Goal: Information Seeking & Learning: Learn about a topic

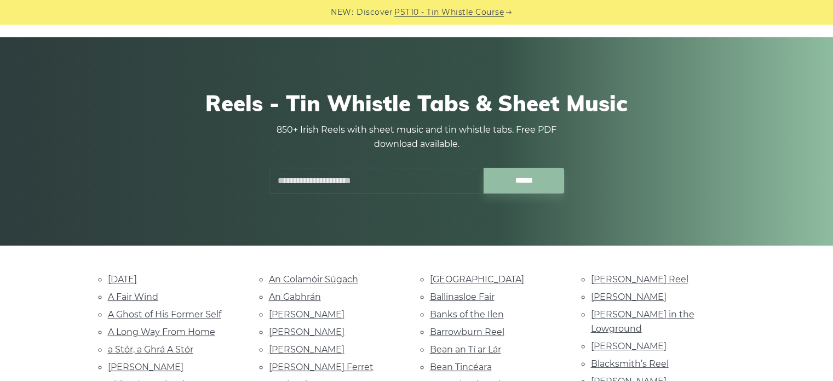
scroll to position [110, 0]
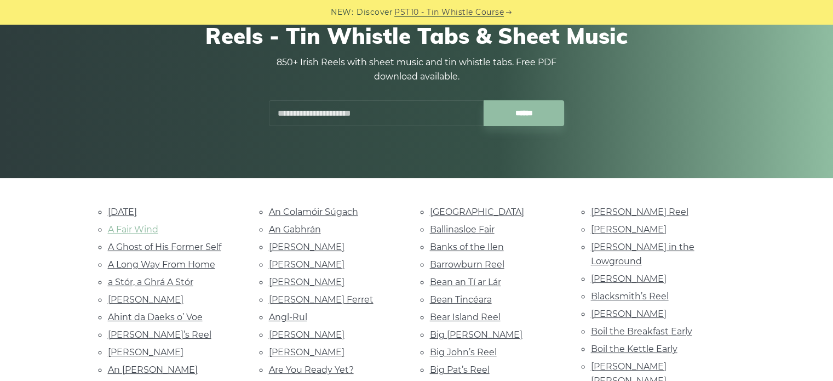
click at [134, 229] on link "A Fair Wind" at bounding box center [133, 229] width 50 height 10
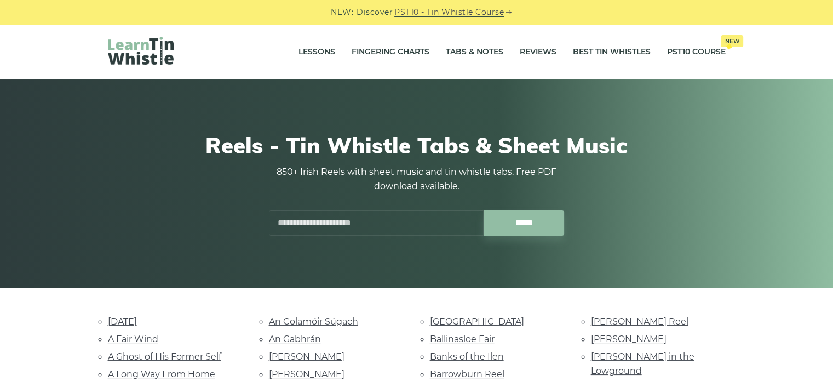
click at [346, 220] on input "text" at bounding box center [376, 223] width 215 height 26
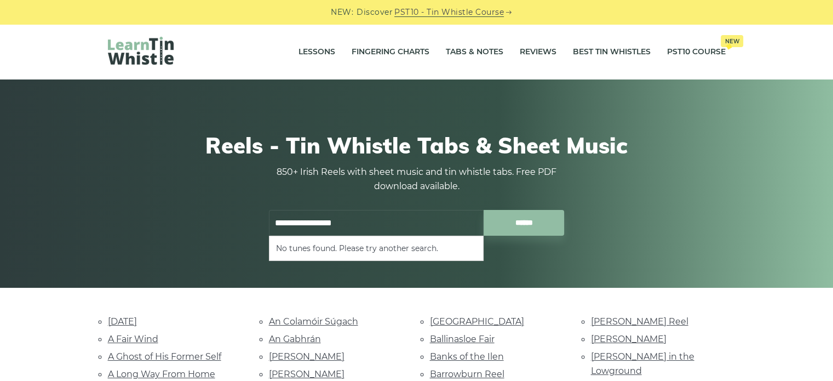
click at [521, 208] on div "**********" at bounding box center [417, 200] width 296 height 71
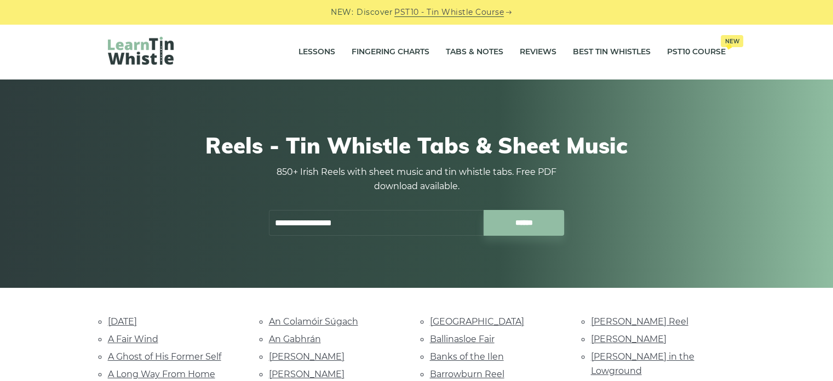
click at [521, 208] on div "**********" at bounding box center [417, 200] width 296 height 71
click at [525, 221] on input "******" at bounding box center [524, 223] width 81 height 26
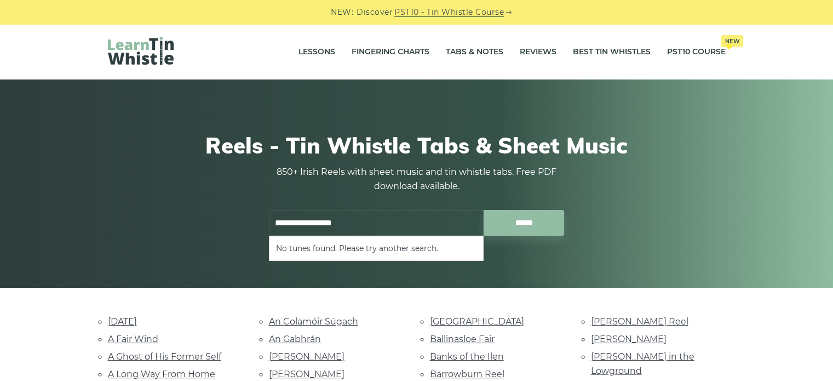
drag, startPoint x: 363, startPoint y: 219, endPoint x: 311, endPoint y: 221, distance: 52.1
click at [311, 221] on input "**********" at bounding box center [376, 223] width 215 height 26
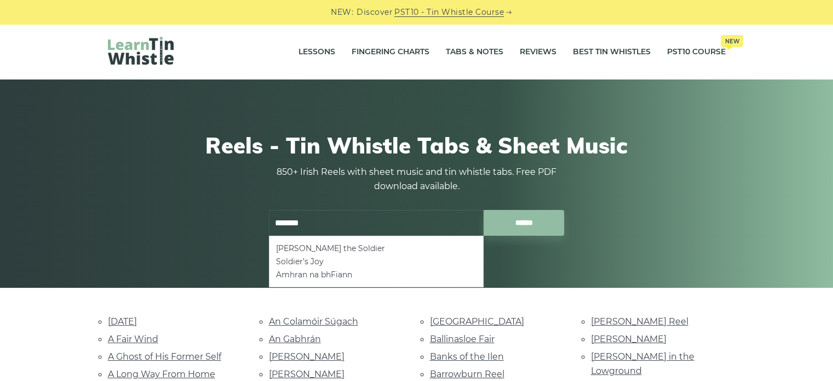
click at [220, 235] on div "Reels - Tin Whistle Tabs & Sheet Music 850+ Irish Reels with sheet music and ti…" at bounding box center [417, 184] width 618 height 156
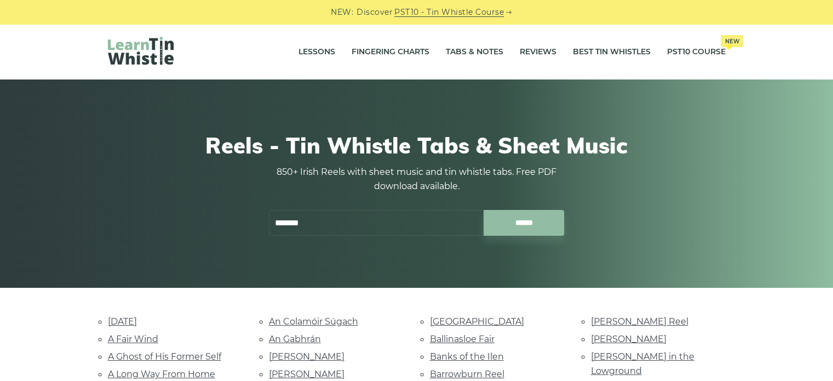
drag, startPoint x: 316, startPoint y: 219, endPoint x: 260, endPoint y: 222, distance: 56.0
click at [260, 222] on div "******* ******" at bounding box center [417, 223] width 322 height 26
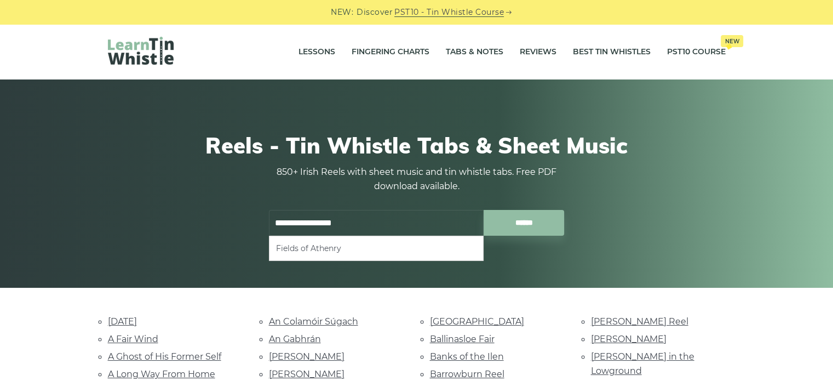
click at [327, 243] on li "Fields of Athenry" at bounding box center [376, 248] width 201 height 13
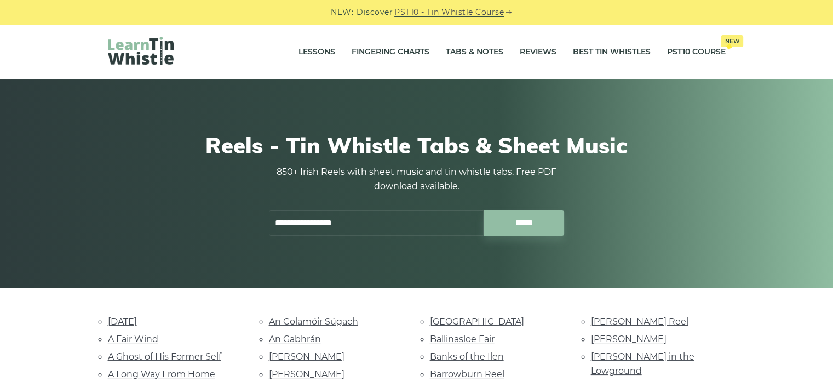
type input "**********"
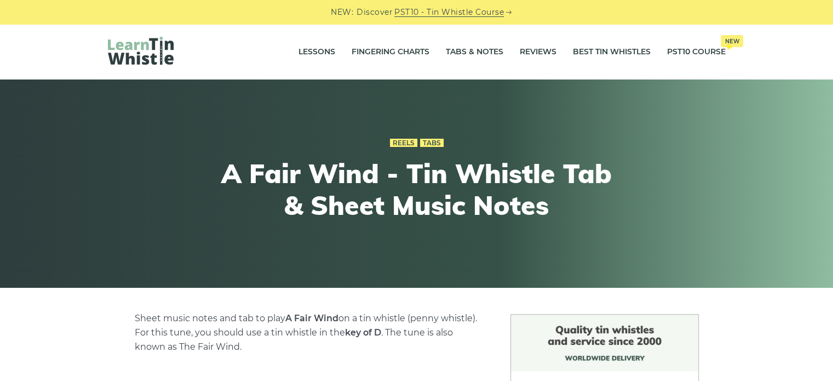
scroll to position [274, 0]
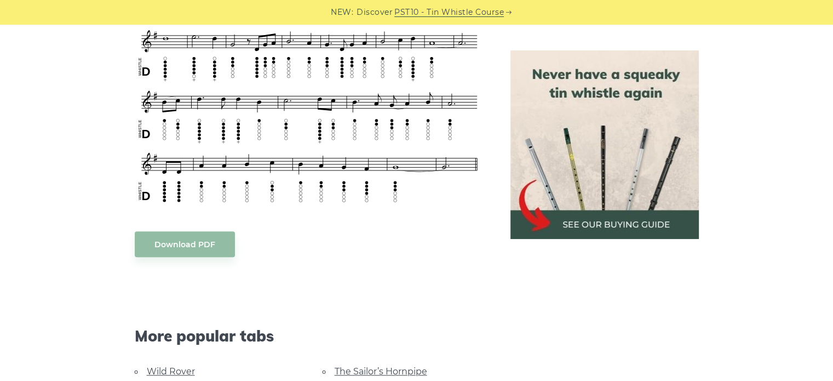
scroll to position [767, 0]
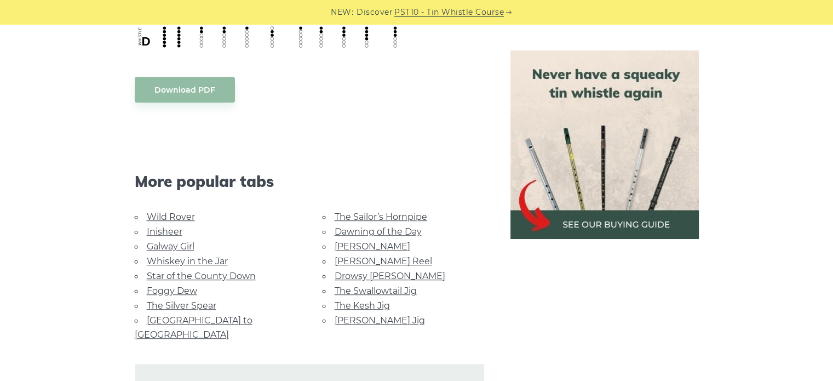
click at [166, 258] on link "Whiskey in the Jar" at bounding box center [187, 261] width 81 height 10
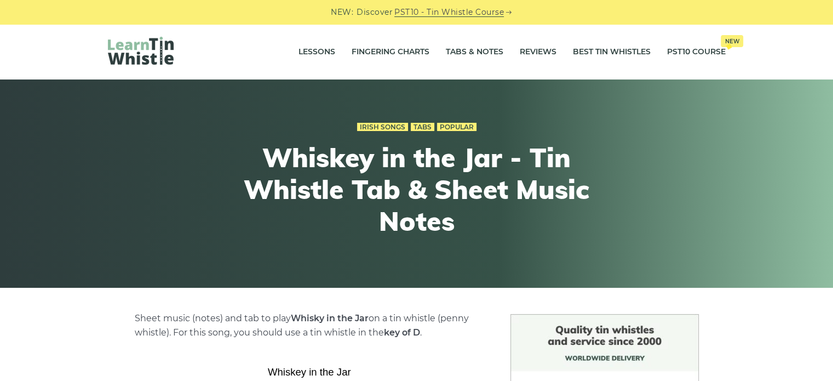
scroll to position [274, 0]
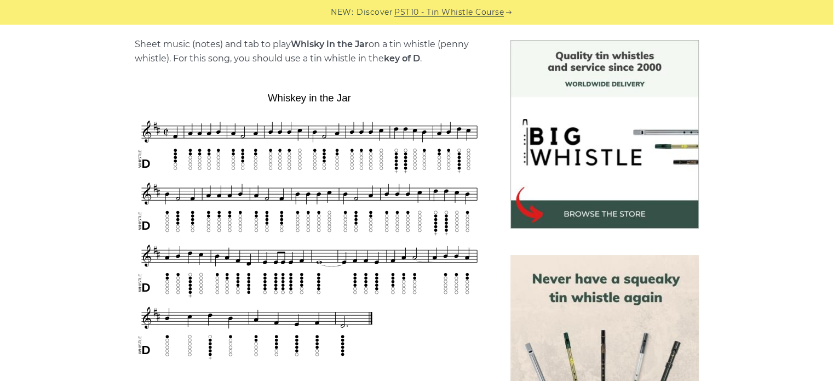
drag, startPoint x: 90, startPoint y: 145, endPoint x: 92, endPoint y: 158, distance: 13.8
drag, startPoint x: 92, startPoint y: 158, endPoint x: 41, endPoint y: 179, distance: 55.0
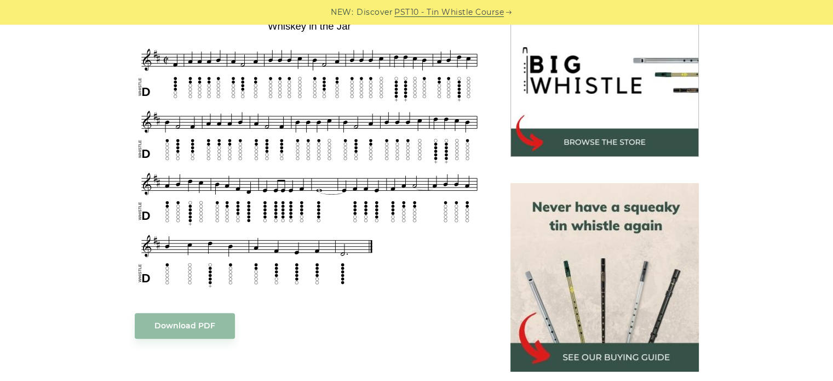
scroll to position [493, 0]
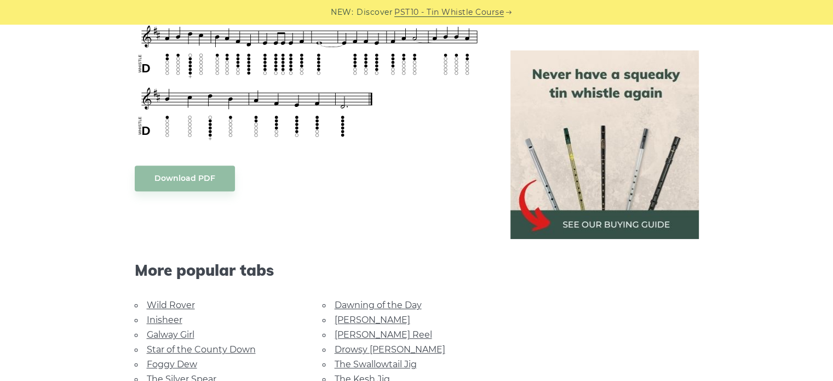
drag, startPoint x: 84, startPoint y: 122, endPoint x: 84, endPoint y: 142, distance: 20.8
click at [84, 142] on div "Sheet music (notes) and tab to play Whisky in the Jar on a tin whistle (penny w…" at bounding box center [417, 187] width 671 height 733
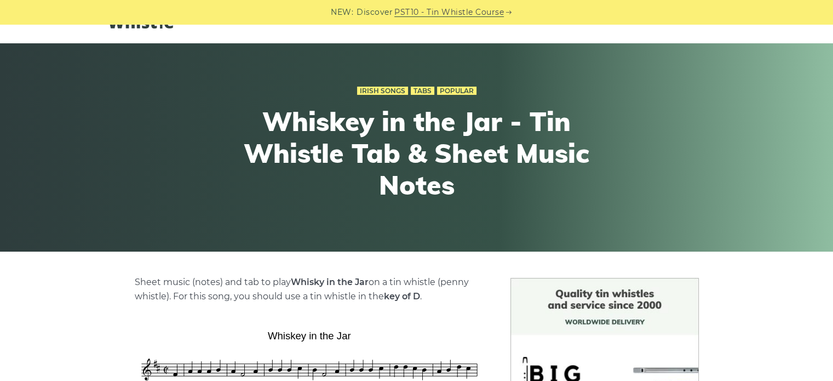
scroll to position [0, 0]
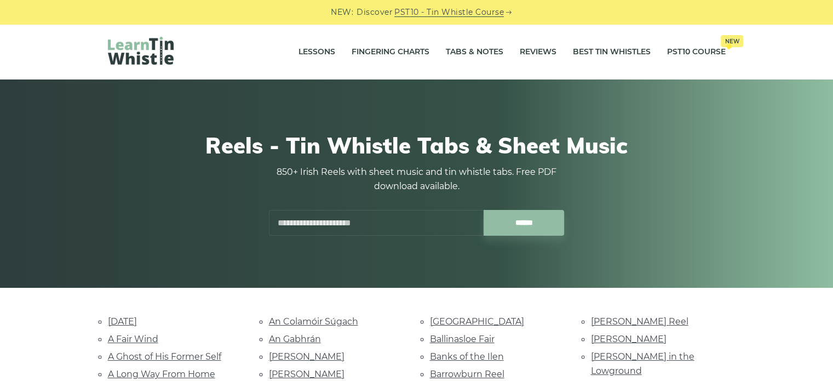
click at [344, 218] on input "text" at bounding box center [376, 223] width 215 height 26
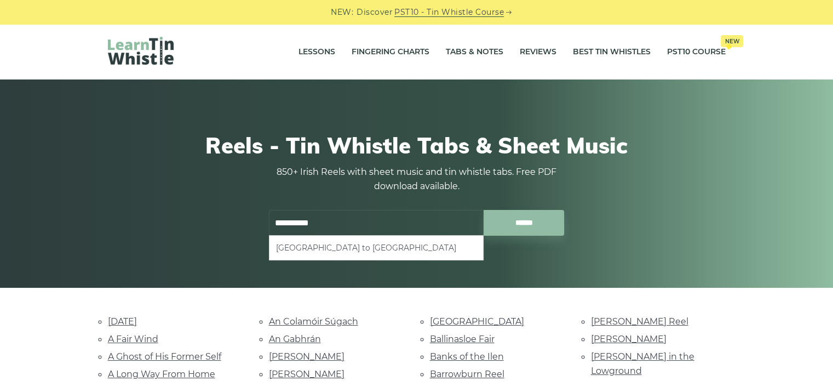
click at [334, 242] on li "[GEOGRAPHIC_DATA] to [GEOGRAPHIC_DATA]" at bounding box center [376, 247] width 201 height 13
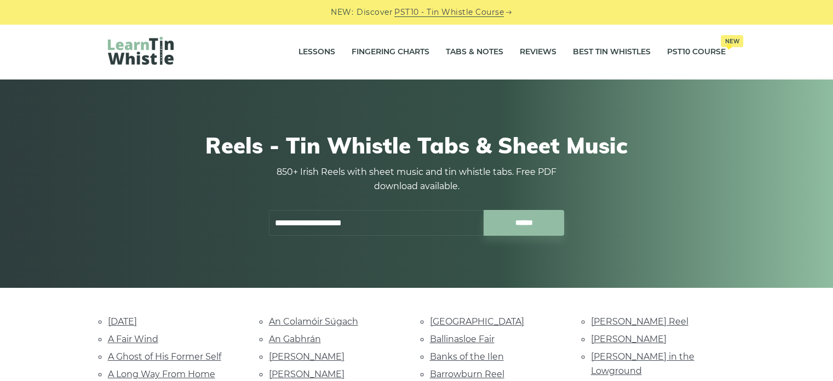
drag, startPoint x: 390, startPoint y: 225, endPoint x: 152, endPoint y: 243, distance: 237.9
click at [153, 243] on div "**********" at bounding box center [417, 184] width 618 height 156
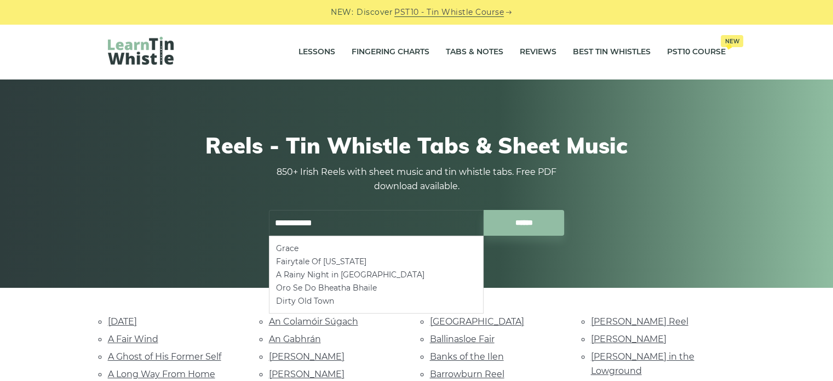
type input "**********"
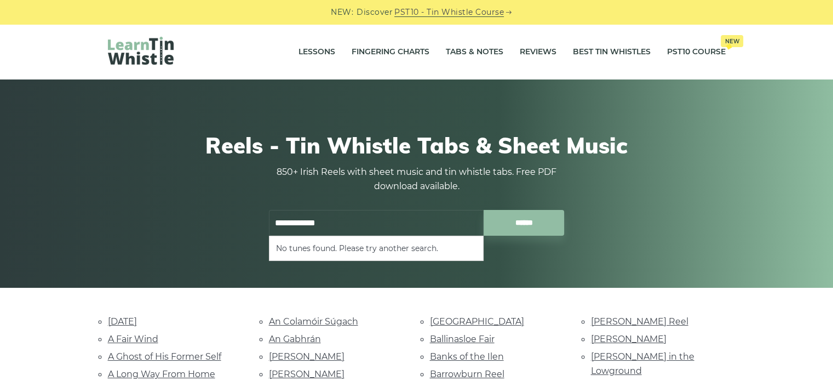
drag, startPoint x: 381, startPoint y: 222, endPoint x: 242, endPoint y: 225, distance: 139.2
click at [242, 225] on div "**********" at bounding box center [417, 184] width 618 height 156
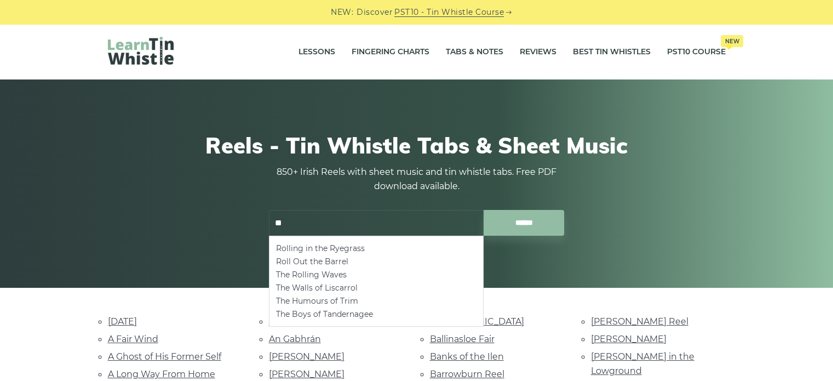
type input "*"
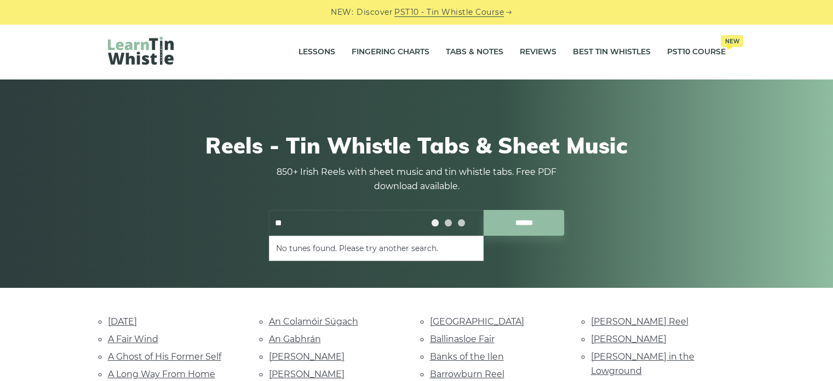
type input "*"
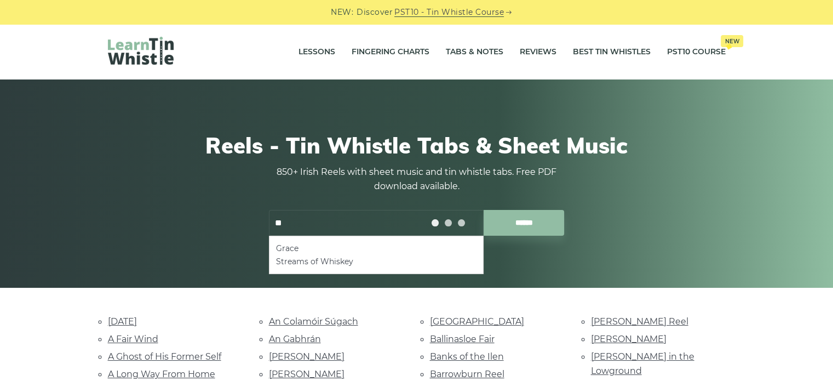
type input "*"
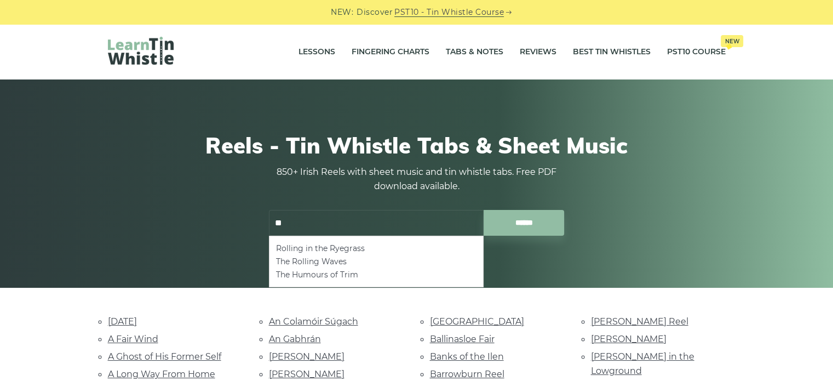
type input "*"
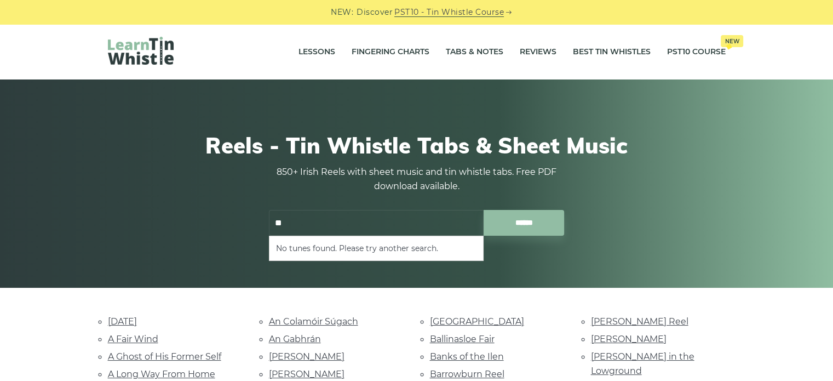
type input "*"
click at [334, 251] on li "Parting Glass" at bounding box center [376, 248] width 201 height 13
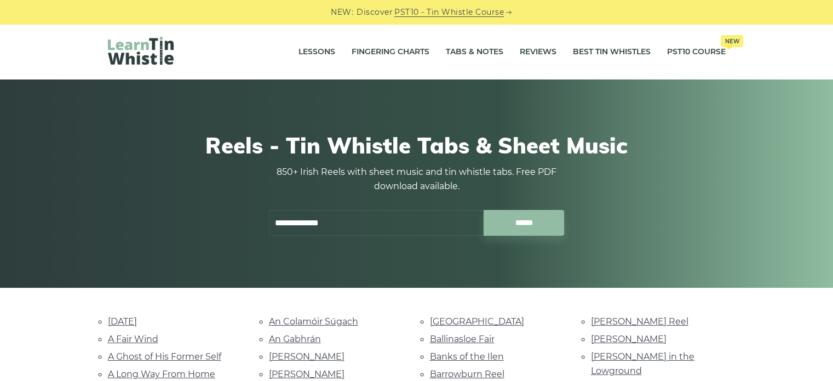
type input "**********"
drag, startPoint x: 373, startPoint y: 221, endPoint x: 265, endPoint y: 230, distance: 108.3
click at [265, 230] on div "**********" at bounding box center [417, 223] width 322 height 26
click at [158, 42] on img at bounding box center [141, 51] width 66 height 28
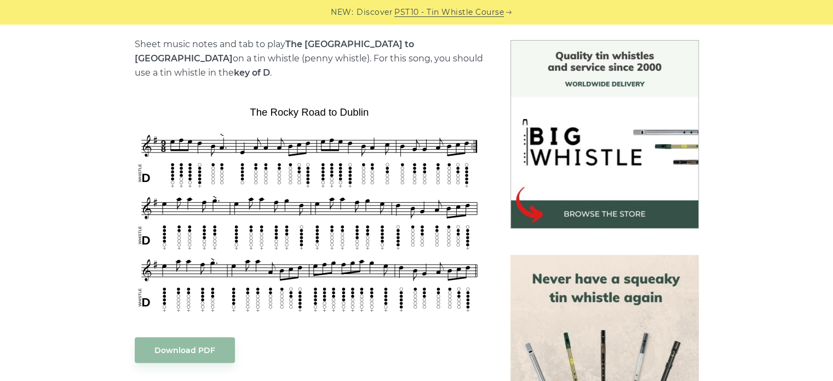
scroll to position [219, 0]
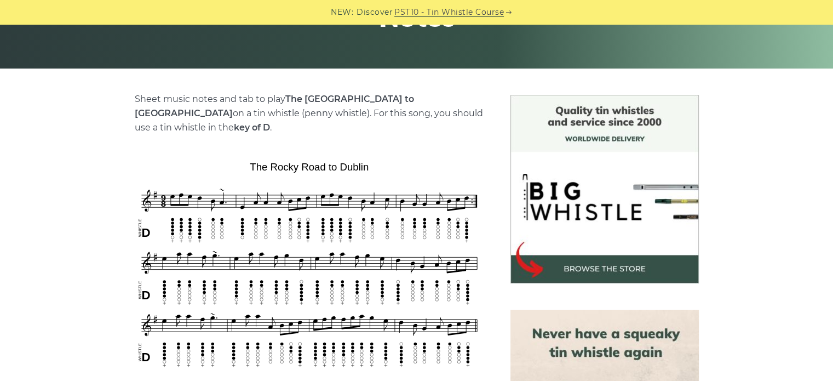
drag, startPoint x: 368, startPoint y: 83, endPoint x: 363, endPoint y: 92, distance: 9.9
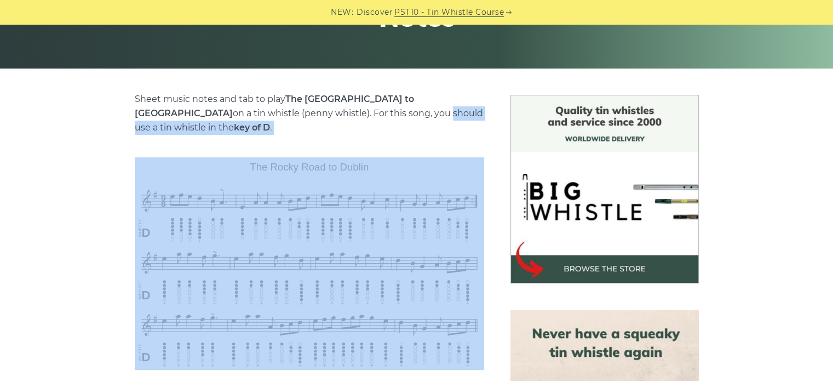
drag, startPoint x: 363, startPoint y: 92, endPoint x: 281, endPoint y: 121, distance: 86.7
click at [280, 117] on p "Sheet music notes and tab to play The Rocky Road to Dublin on a tin whistle (pe…" at bounding box center [310, 113] width 350 height 43
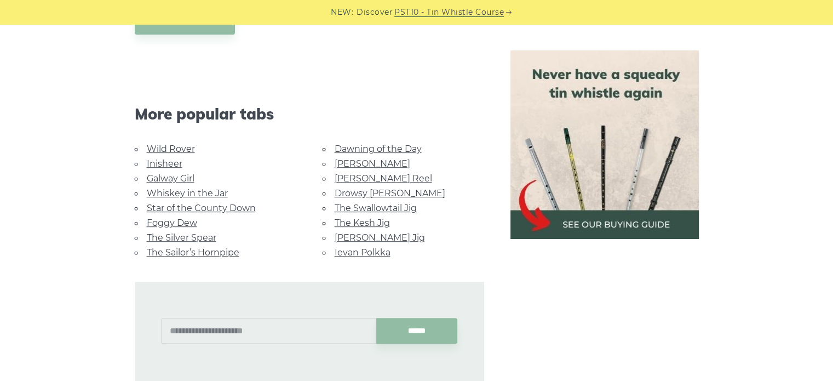
scroll to position [603, 0]
drag, startPoint x: 391, startPoint y: 83, endPoint x: 384, endPoint y: 81, distance: 7.8
drag, startPoint x: 384, startPoint y: 81, endPoint x: 339, endPoint y: 102, distance: 49.3
click at [323, 69] on div "More popular tabs" at bounding box center [310, 98] width 376 height 84
click at [392, 202] on link "The Swallowtail Jig" at bounding box center [376, 207] width 82 height 10
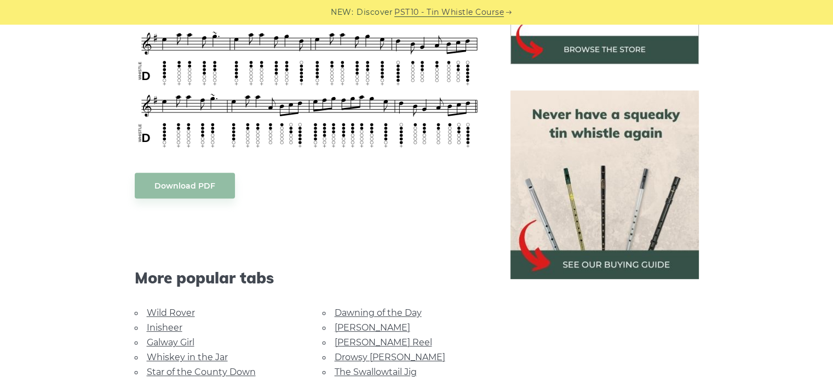
scroll to position [548, 0]
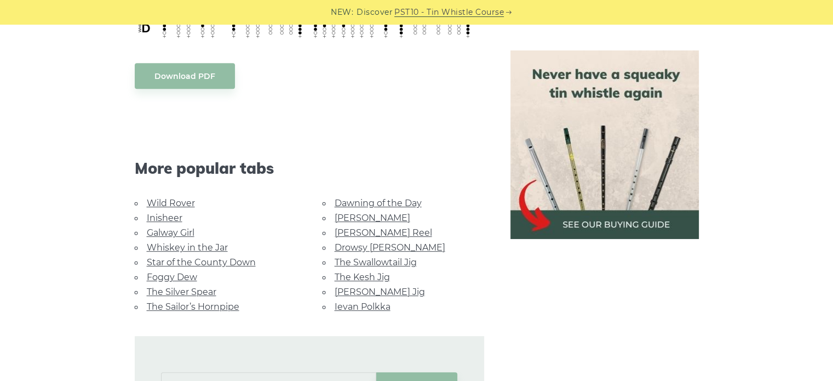
click at [180, 242] on link "Whiskey in the Jar" at bounding box center [187, 247] width 81 height 10
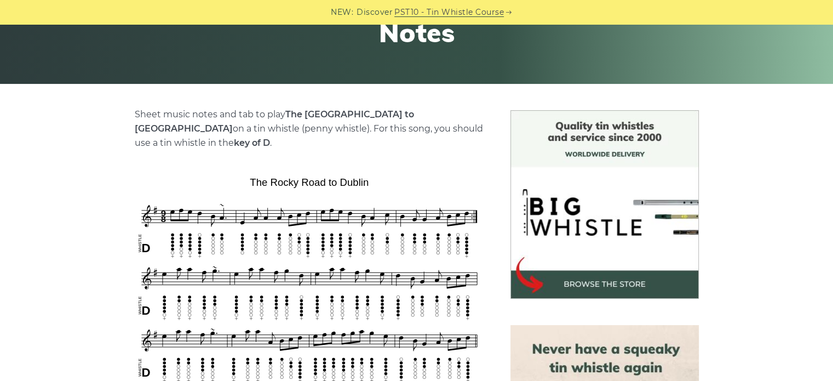
scroll to position [55, 0]
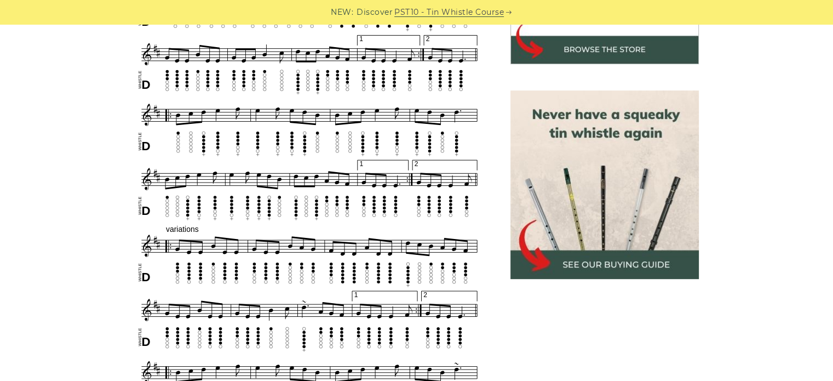
scroll to position [603, 0]
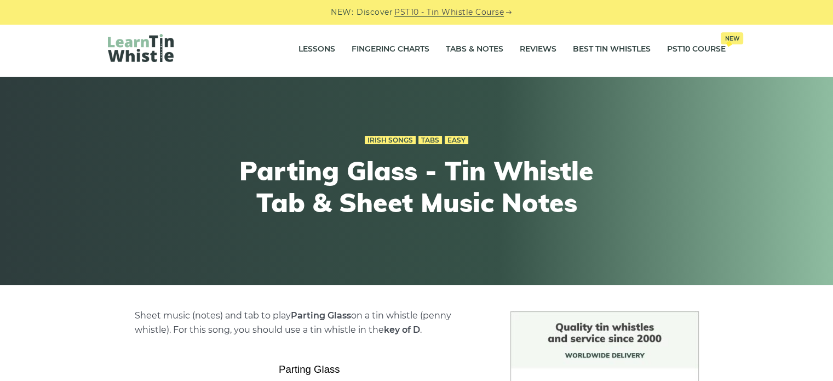
scroll to position [219, 0]
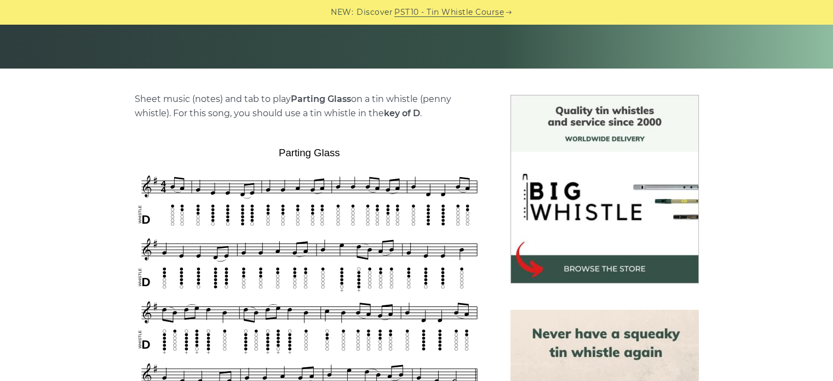
drag, startPoint x: 262, startPoint y: 117, endPoint x: 245, endPoint y: 131, distance: 21.4
drag, startPoint x: 245, startPoint y: 131, endPoint x: 207, endPoint y: 117, distance: 40.7
click at [207, 117] on p "Sheet music (notes) and tab to play Parting Glass on a tin whistle (penny whist…" at bounding box center [310, 106] width 350 height 28
click at [262, 105] on p "Sheet music (notes) and tab to play Parting Glass on a tin whistle (penny whist…" at bounding box center [310, 106] width 350 height 28
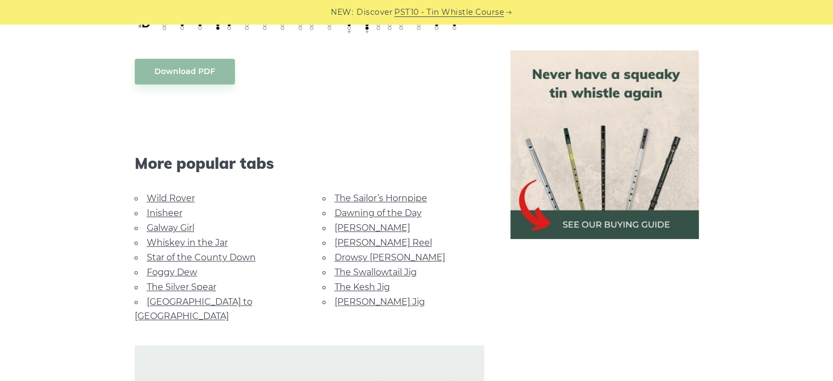
scroll to position [329, 0]
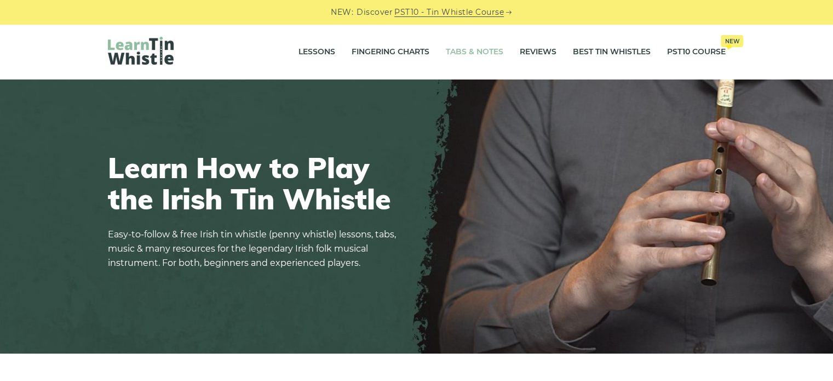
click at [473, 49] on link "Tabs & Notes" at bounding box center [475, 51] width 58 height 27
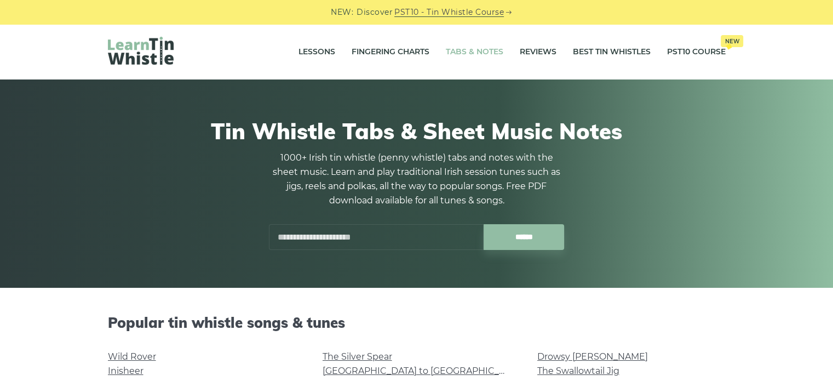
click at [380, 236] on input "text" at bounding box center [376, 237] width 215 height 26
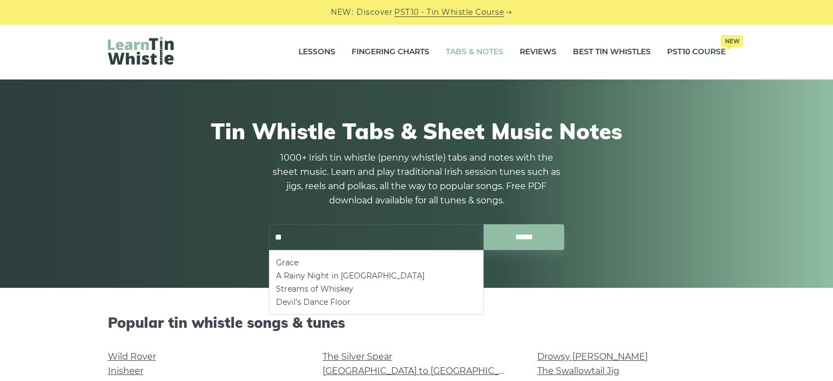
type input "*"
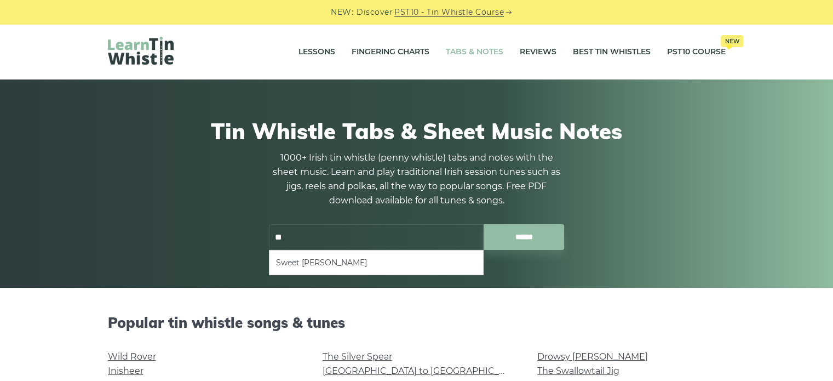
type input "*"
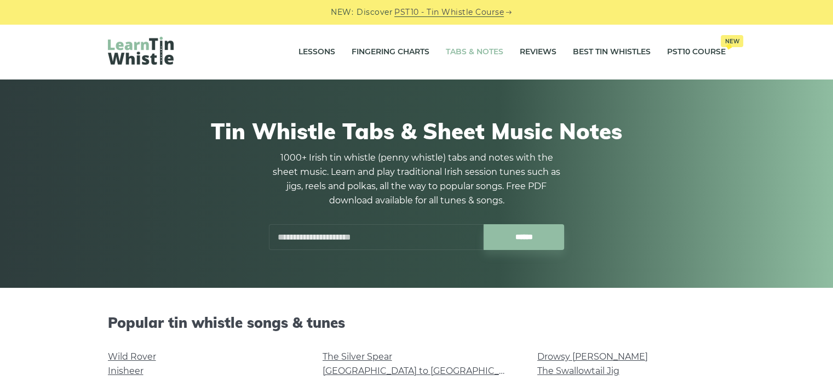
click at [324, 232] on input "text" at bounding box center [376, 237] width 215 height 26
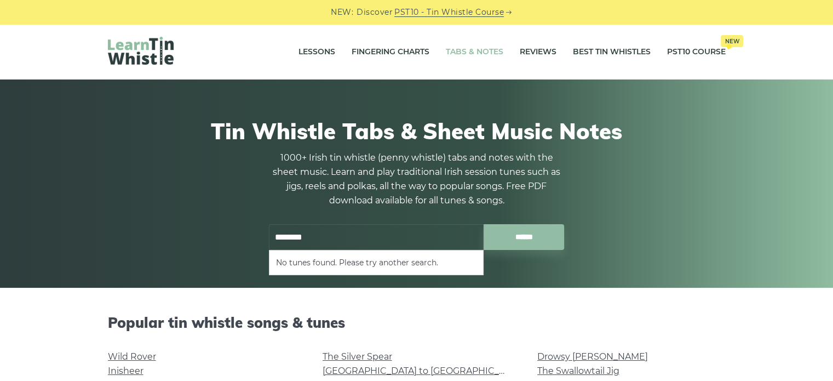
drag, startPoint x: 329, startPoint y: 227, endPoint x: 254, endPoint y: 254, distance: 79.7
click at [254, 254] on div "Tin Whistle Tabs & Sheet Music Notes 1000+ Irish tin whistle (penny whistle) ta…" at bounding box center [417, 184] width 618 height 185
type input "*"
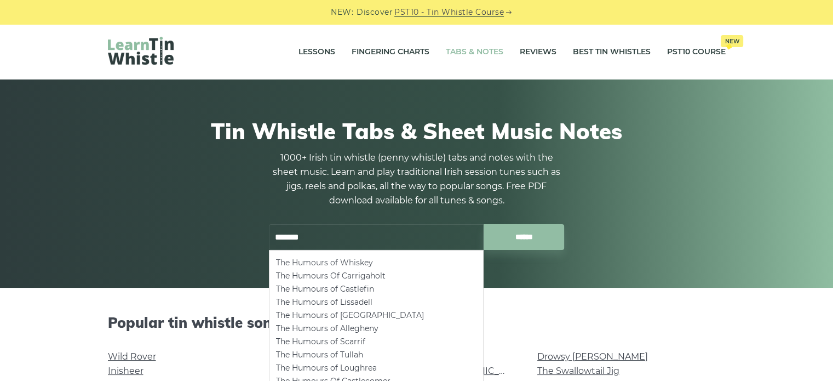
click at [304, 260] on li "The Humours of Whiskey" at bounding box center [376, 262] width 201 height 13
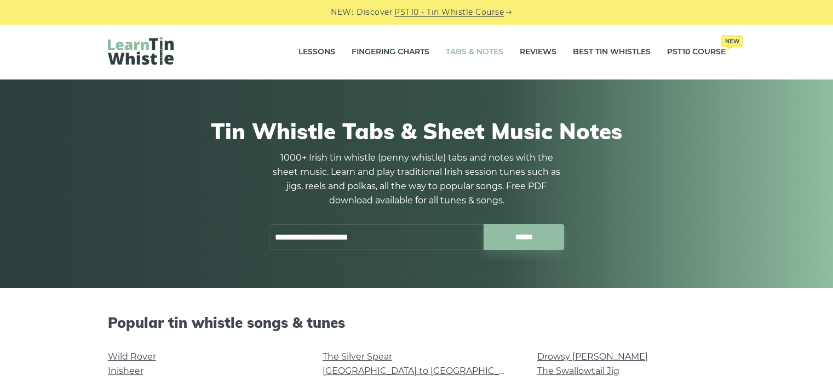
type input "**********"
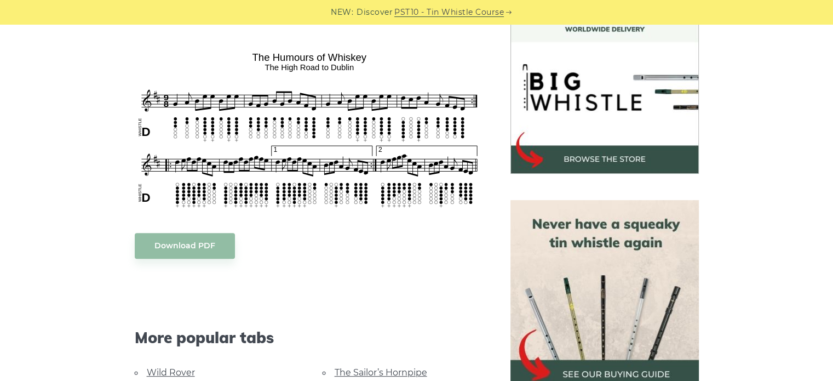
scroll to position [274, 0]
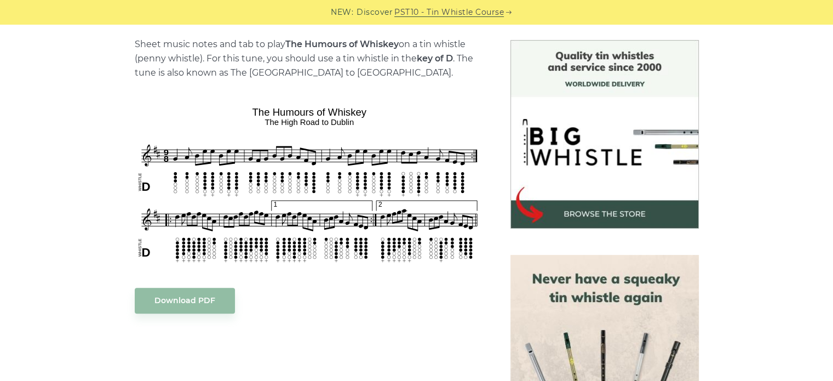
drag, startPoint x: 91, startPoint y: 45, endPoint x: 83, endPoint y: 71, distance: 27.4
drag, startPoint x: 83, startPoint y: 71, endPoint x: 20, endPoint y: 76, distance: 63.2
click at [20, 76] on div "Sheet music notes and tab to play The Humours of Whiskey on a tin whistle ([PER…" at bounding box center [416, 358] width 833 height 636
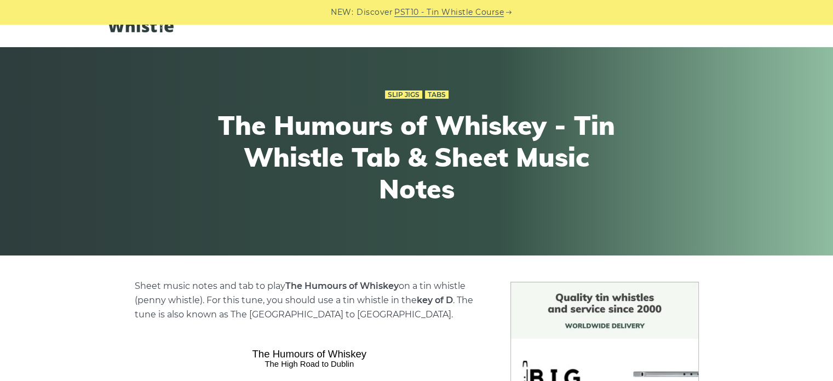
scroll to position [0, 0]
